Goal: Task Accomplishment & Management: Use online tool/utility

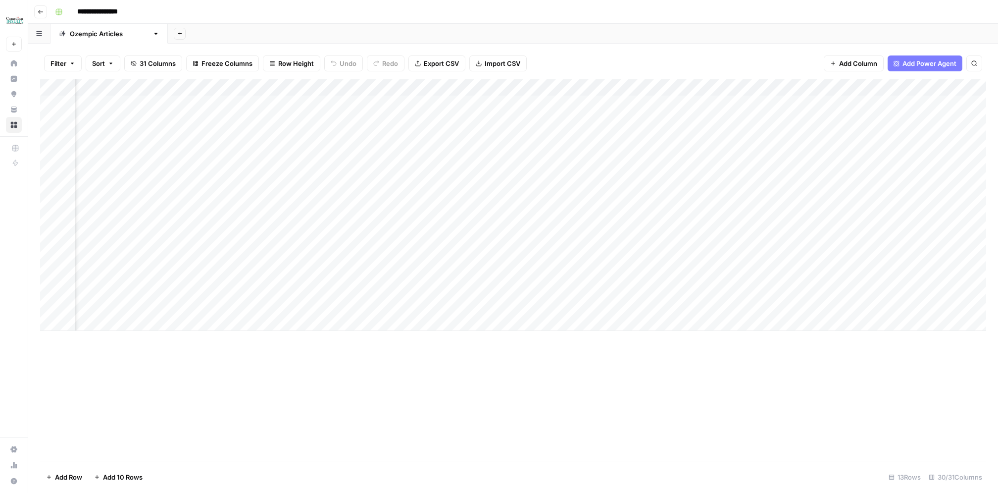
scroll to position [0, 763]
click at [432, 135] on div "Add Column" at bounding box center [513, 205] width 946 height 252
click at [645, 118] on div "Add Column" at bounding box center [513, 205] width 946 height 252
click at [643, 136] on div "Add Column" at bounding box center [513, 205] width 946 height 252
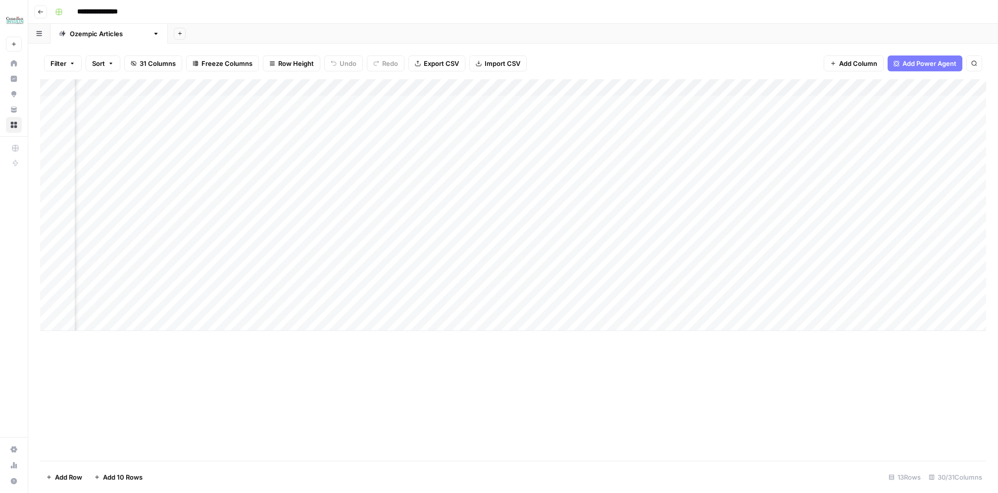
click at [503, 104] on div "Add Column" at bounding box center [513, 205] width 946 height 252
click at [649, 102] on div "Add Column" at bounding box center [513, 205] width 946 height 252
click at [720, 119] on div "Add Column" at bounding box center [513, 205] width 946 height 252
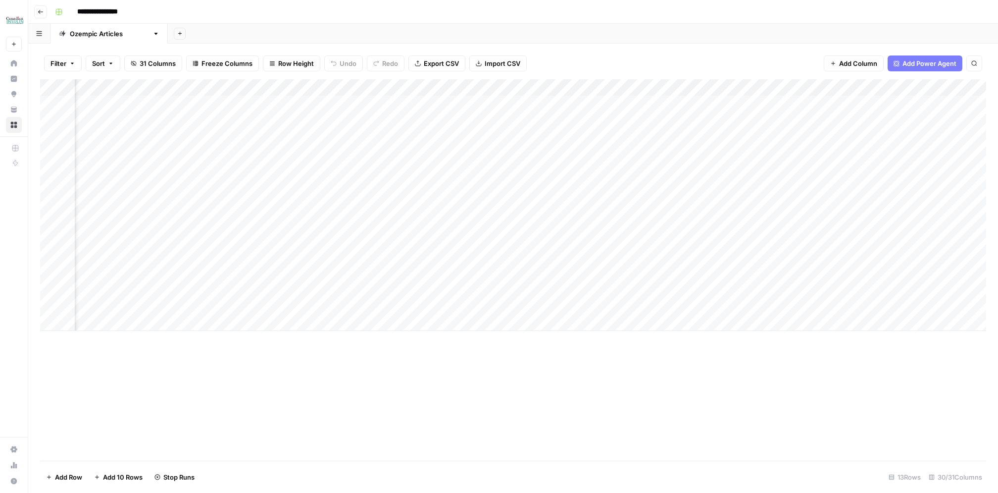
scroll to position [0, 860]
click at [334, 133] on div "Add Column" at bounding box center [513, 205] width 946 height 252
click at [539, 140] on div "Add Column" at bounding box center [513, 205] width 946 height 252
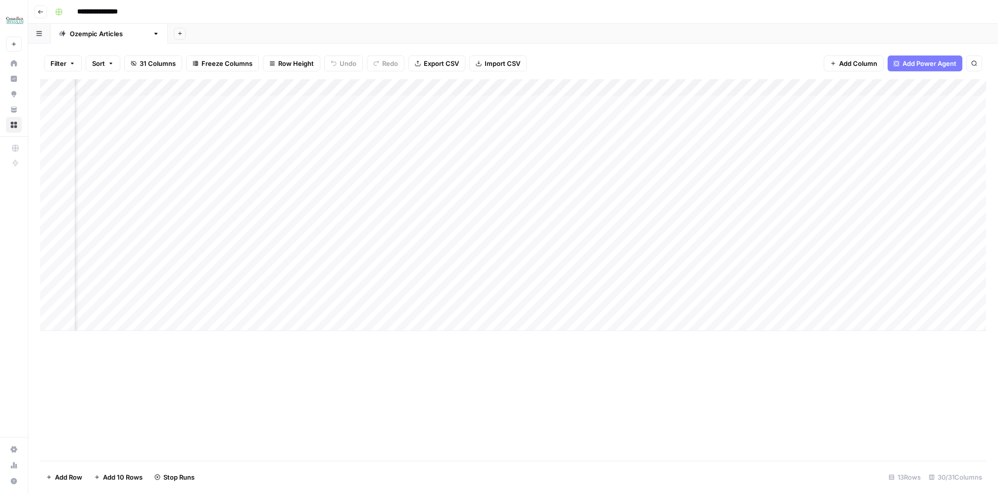
click at [746, 137] on div "Add Column" at bounding box center [513, 205] width 946 height 252
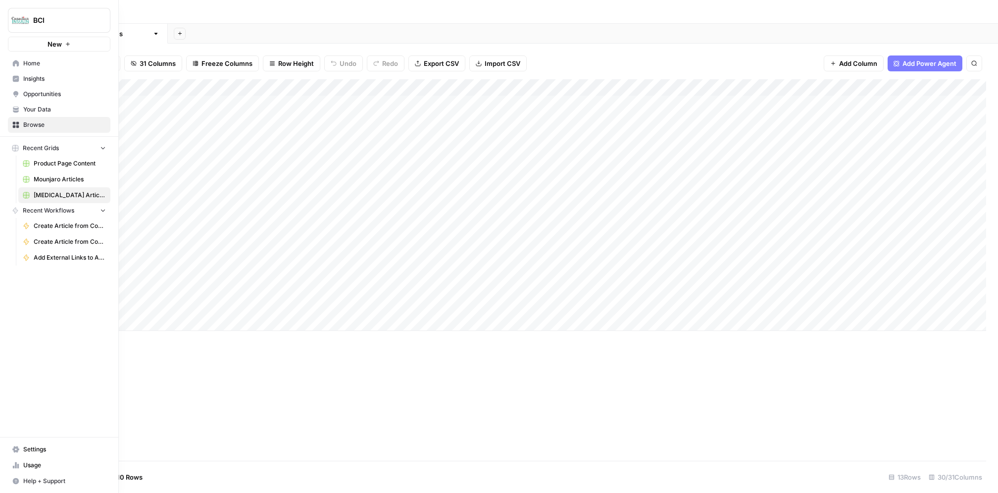
click at [63, 452] on span "Settings" at bounding box center [64, 449] width 83 height 9
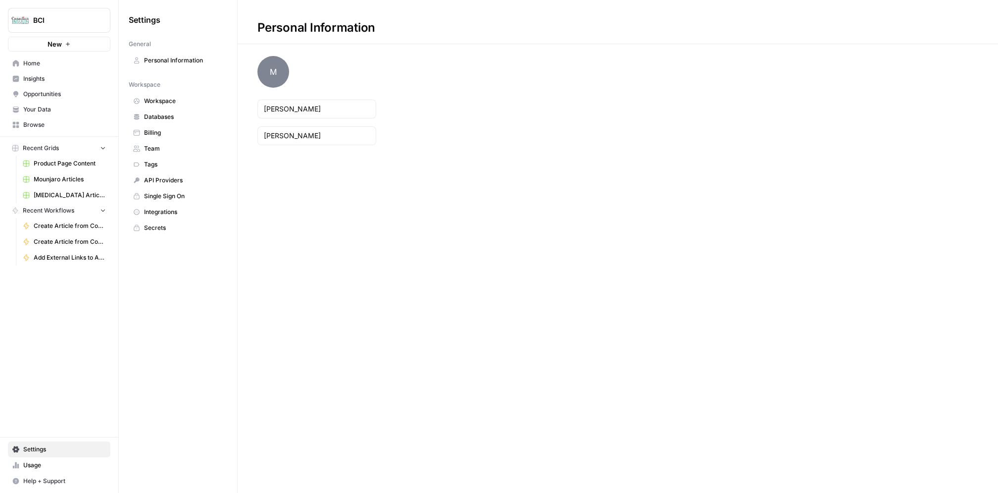
click at [159, 122] on link "Databases" at bounding box center [178, 117] width 99 height 16
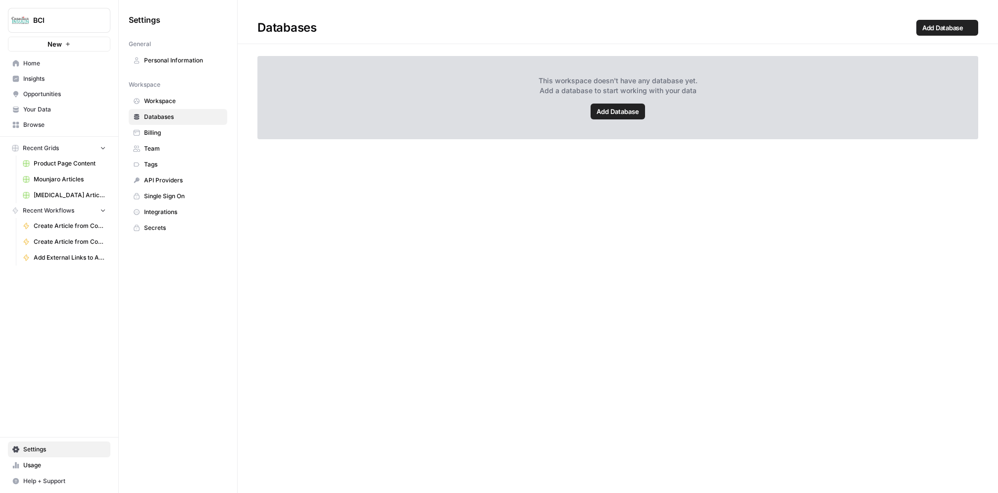
click at [160, 137] on link "Billing" at bounding box center [178, 133] width 99 height 16
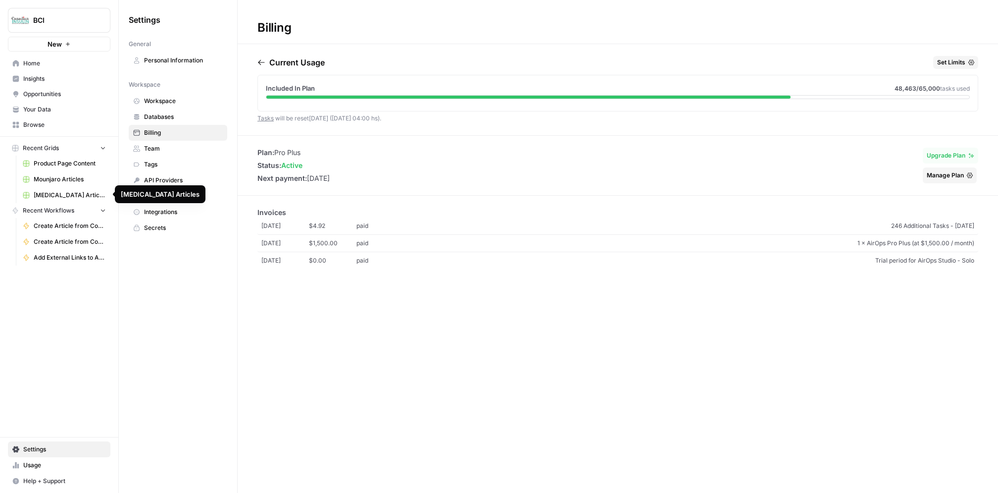
click at [73, 195] on span "[MEDICAL_DATA] Articles" at bounding box center [70, 195] width 72 height 9
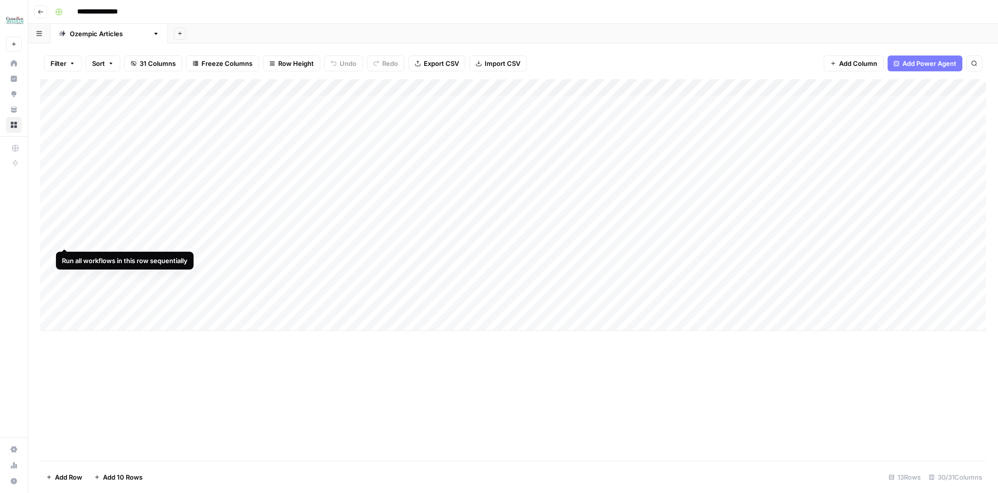
click at [65, 239] on div "Add Column" at bounding box center [513, 205] width 946 height 252
click at [64, 257] on div "Add Column" at bounding box center [513, 205] width 946 height 252
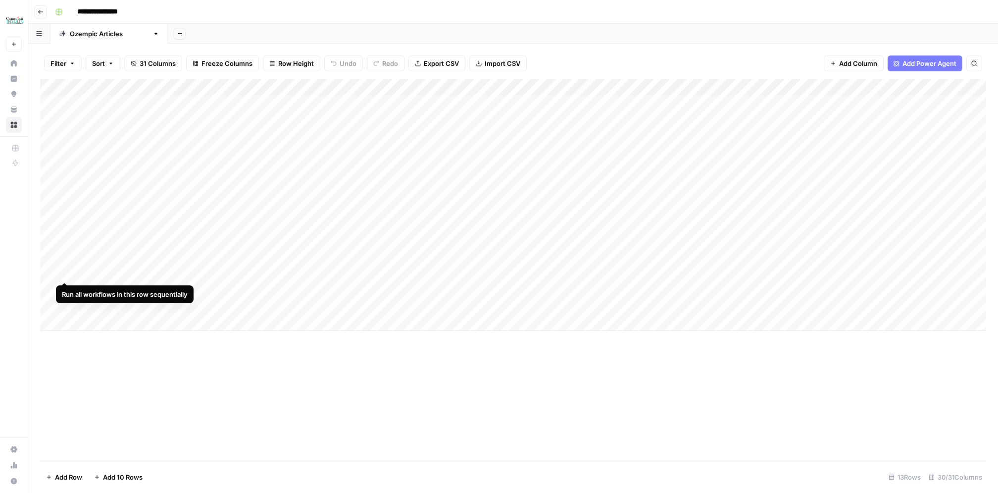
click at [65, 274] on div "Add Column" at bounding box center [513, 205] width 946 height 252
